Goal: Task Accomplishment & Management: Manage account settings

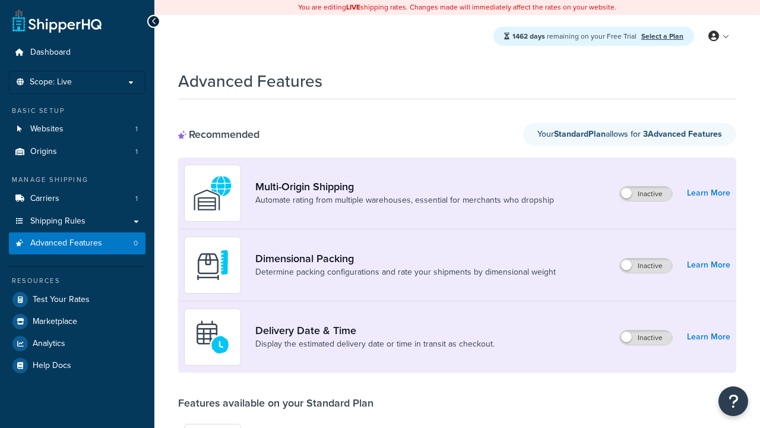
scroll to position [311, 0]
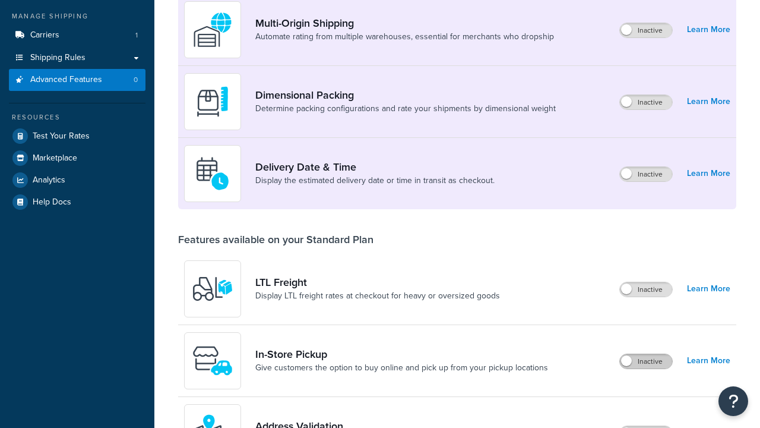
click at [646, 354] on label "Inactive" at bounding box center [646, 361] width 52 height 14
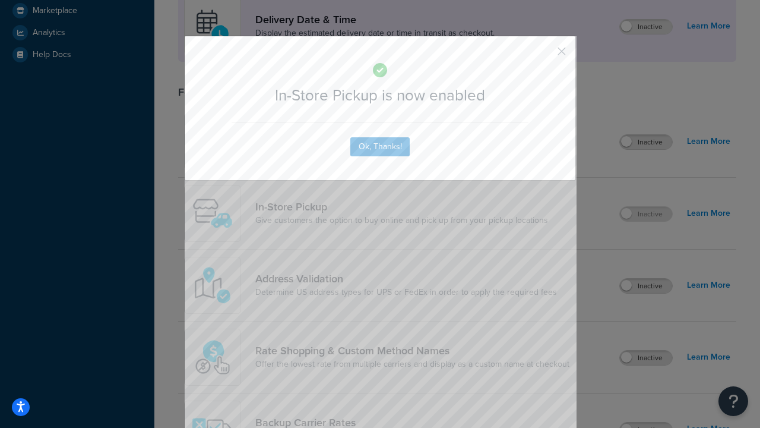
scroll to position [333, 0]
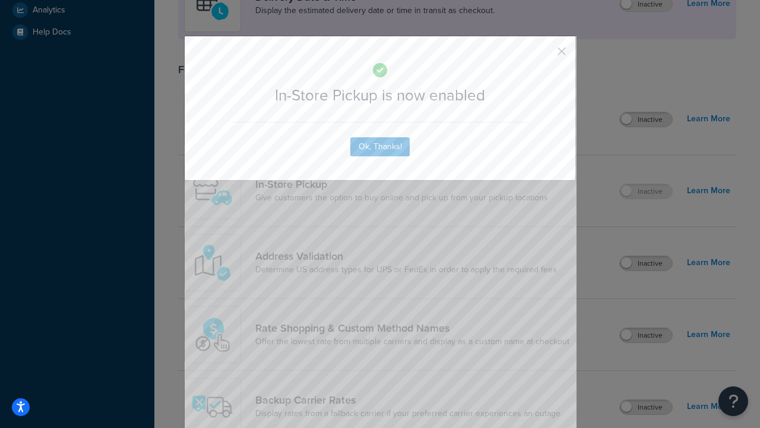
click at [544, 55] on button "button" at bounding box center [544, 55] width 3 height 3
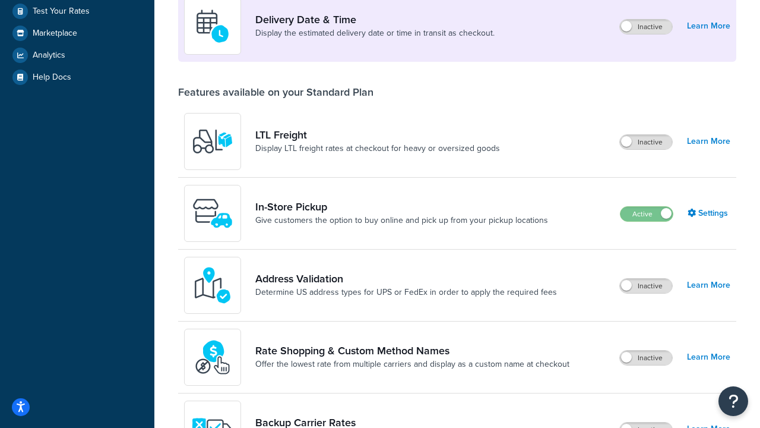
scroll to position [288, 0]
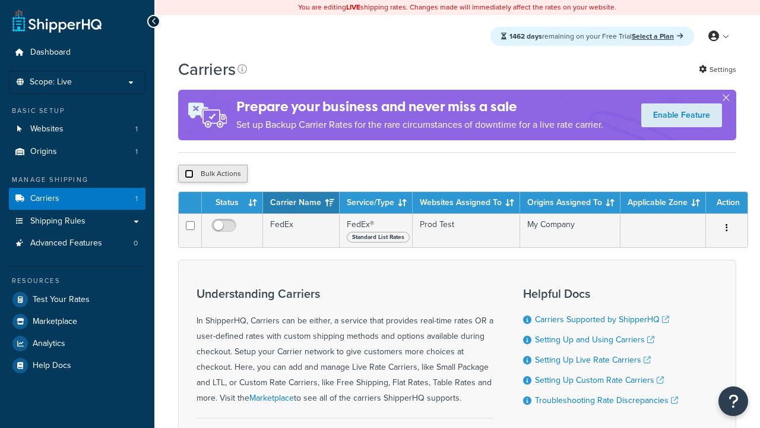
click at [189, 175] on input "checkbox" at bounding box center [189, 173] width 9 height 9
checkbox input "true"
click at [0, 0] on button "Delete" at bounding box center [0, 0] width 0 height 0
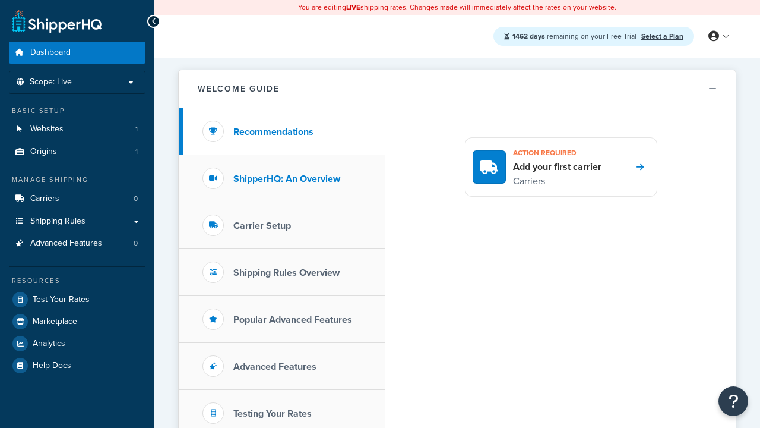
click at [287, 178] on h3 "ShipperHQ: An Overview" at bounding box center [286, 178] width 107 height 11
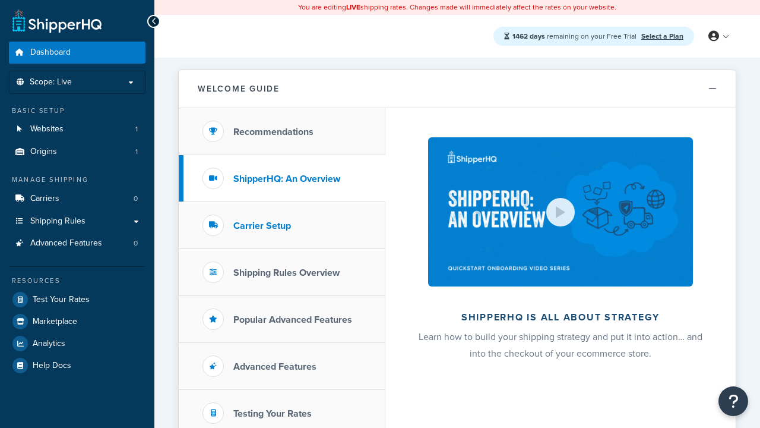
click at [262, 225] on h3 "Carrier Setup" at bounding box center [262, 225] width 58 height 11
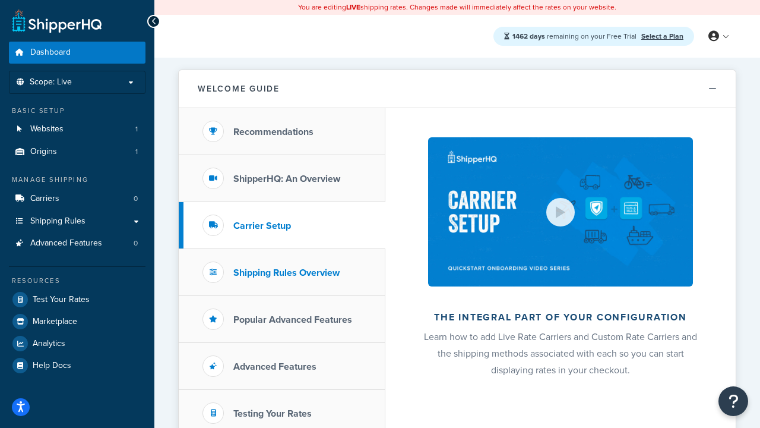
click at [286, 272] on h3 "Shipping Rules Overview" at bounding box center [286, 272] width 106 height 11
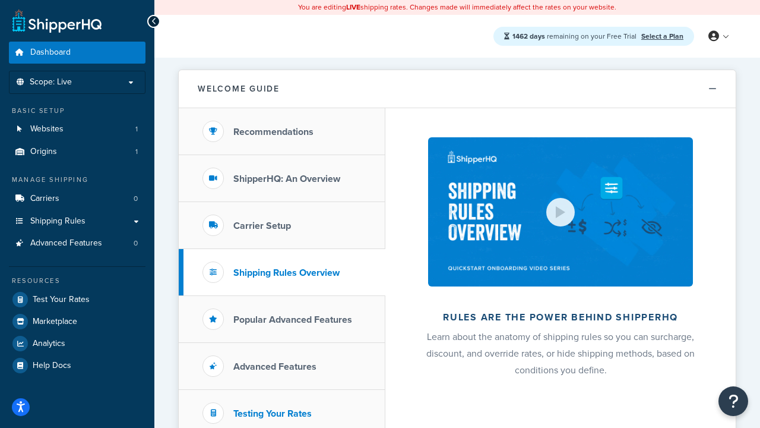
click at [293, 319] on h3 "Popular Advanced Features" at bounding box center [292, 319] width 119 height 11
click at [273, 413] on h3 "Testing Your Rates" at bounding box center [272, 413] width 78 height 11
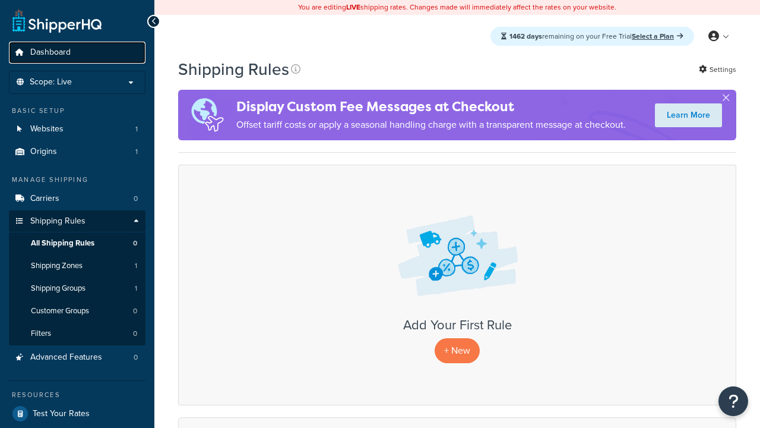
click at [50, 52] on span "Dashboard" at bounding box center [50, 53] width 40 height 10
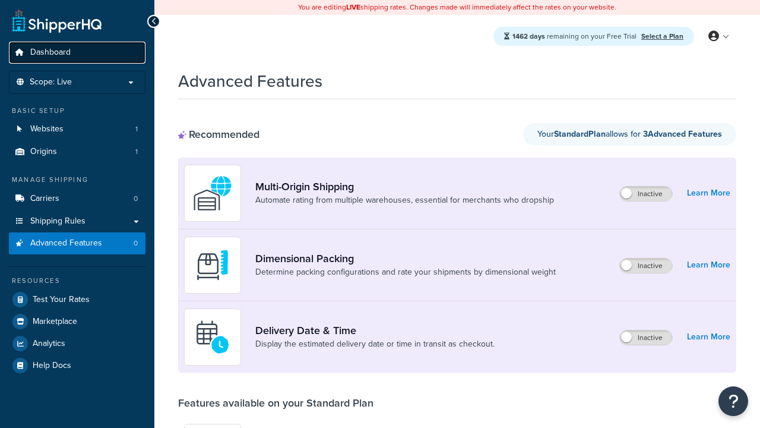
click at [50, 52] on span "Dashboard" at bounding box center [50, 53] width 40 height 10
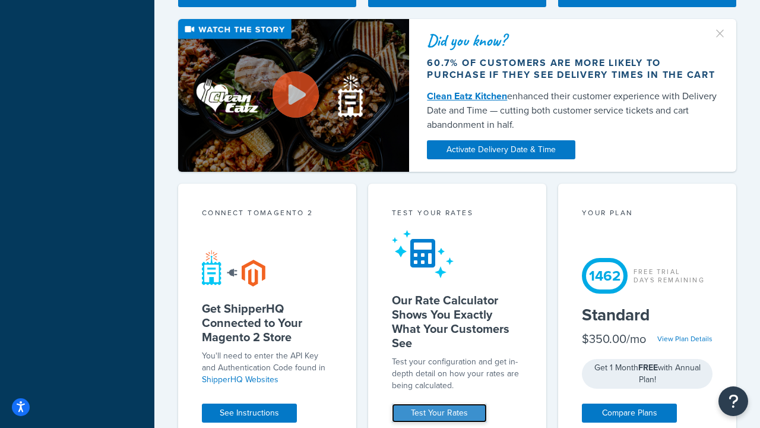
click at [439, 413] on link "Test Your Rates" at bounding box center [439, 412] width 95 height 19
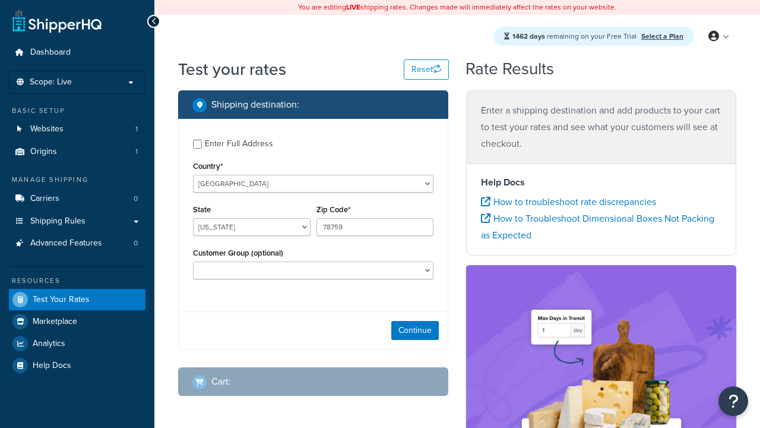
select select "TX"
click at [50, 52] on span "Dashboard" at bounding box center [50, 53] width 40 height 10
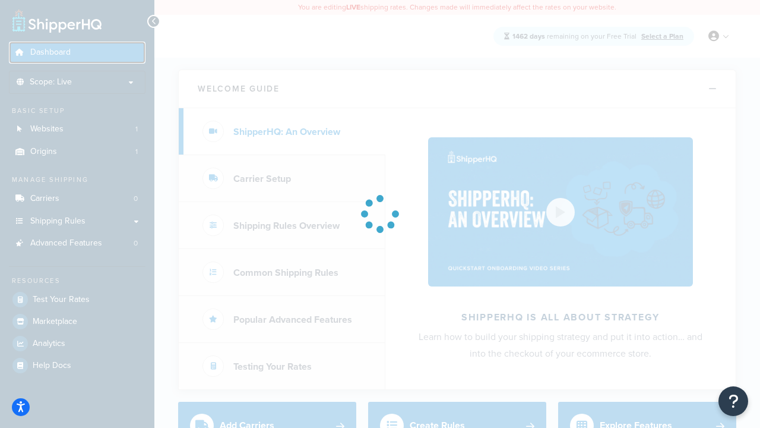
click at [50, 48] on span "Dashboard" at bounding box center [50, 53] width 40 height 10
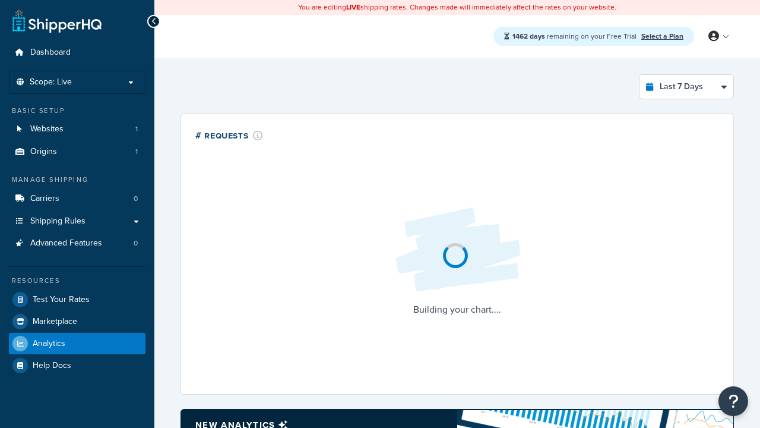
select select "last_7_days"
